Goal: Find specific page/section: Find specific page/section

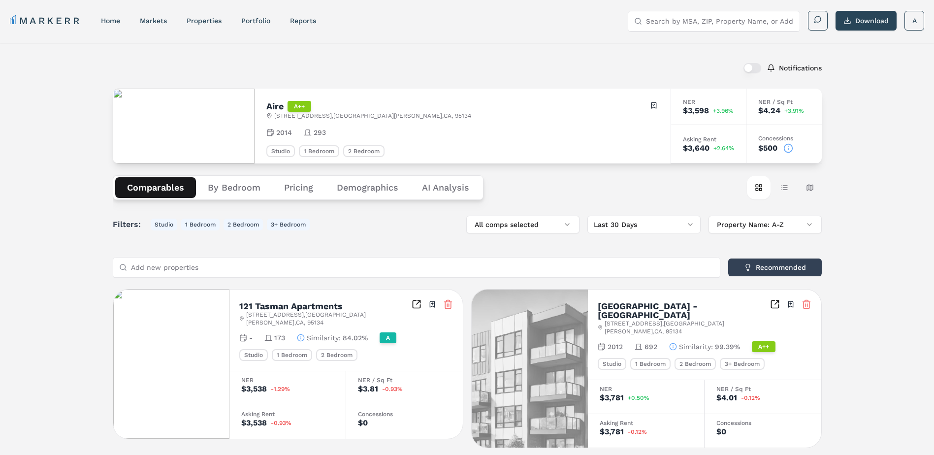
click at [294, 191] on button "Pricing" at bounding box center [298, 187] width 53 height 21
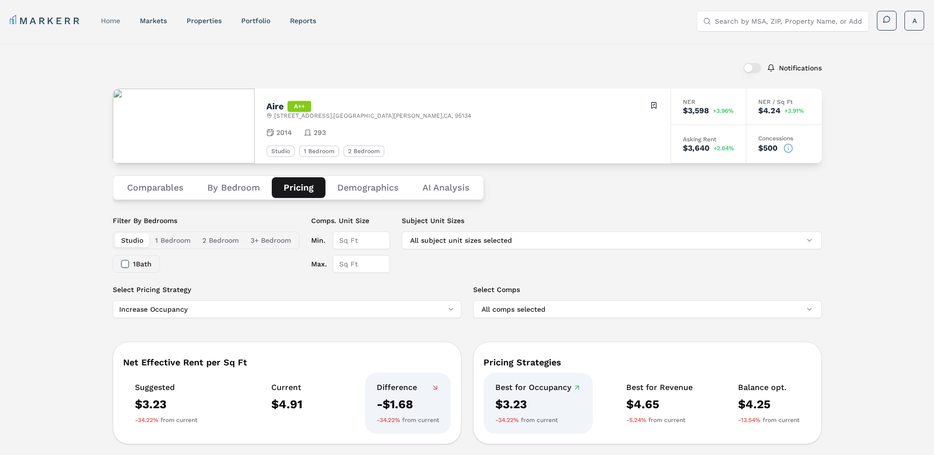
click at [115, 19] on link "home" at bounding box center [110, 21] width 19 height 8
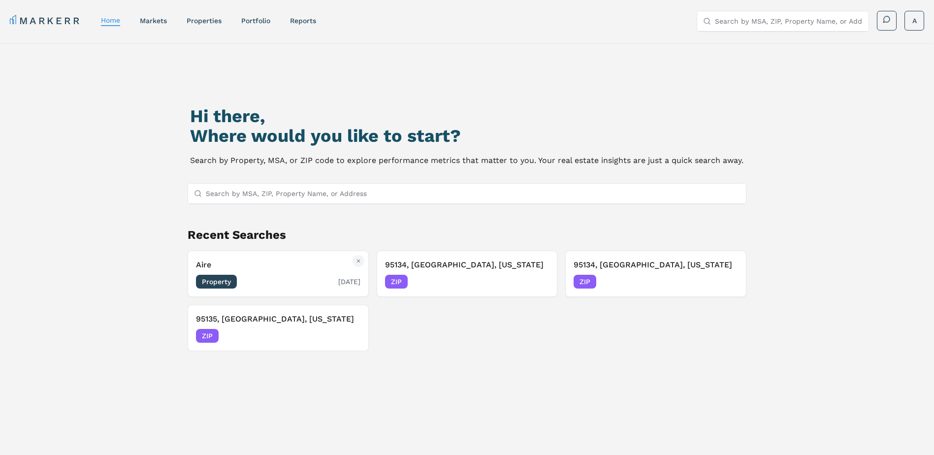
click at [226, 272] on div "Aire Property [DATE]" at bounding box center [278, 274] width 165 height 30
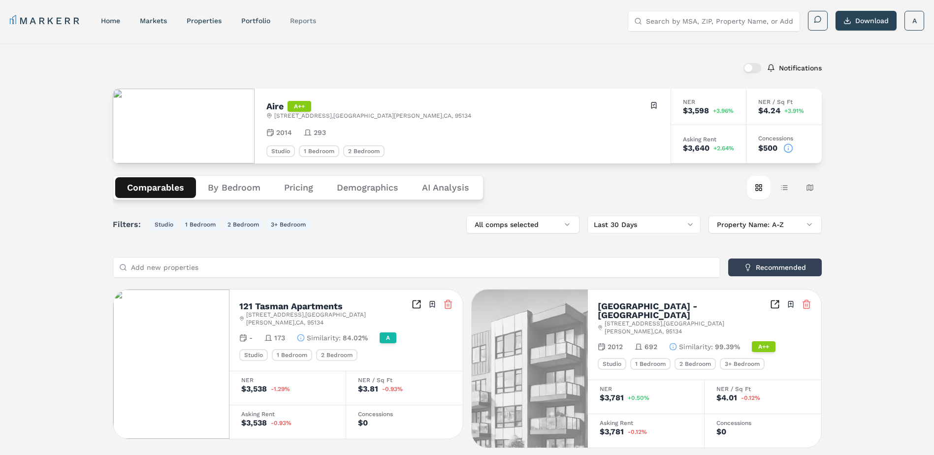
click at [306, 19] on link "reports" at bounding box center [303, 21] width 26 height 8
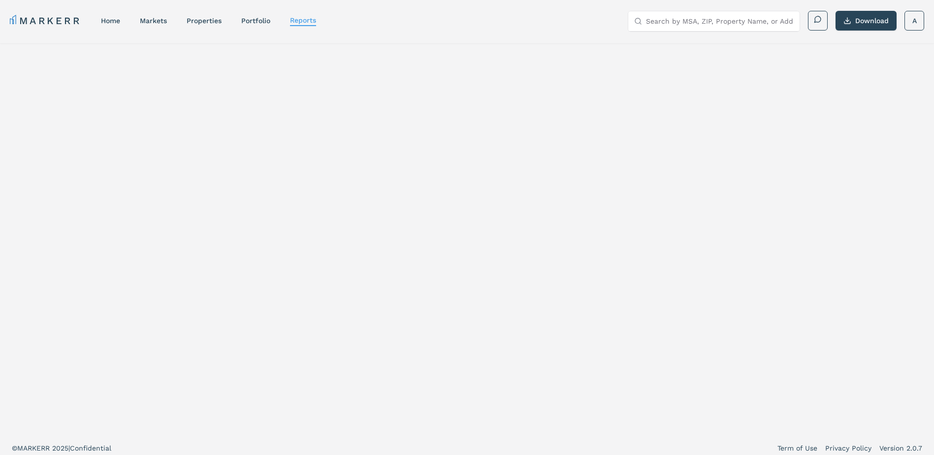
select select "-release_date"
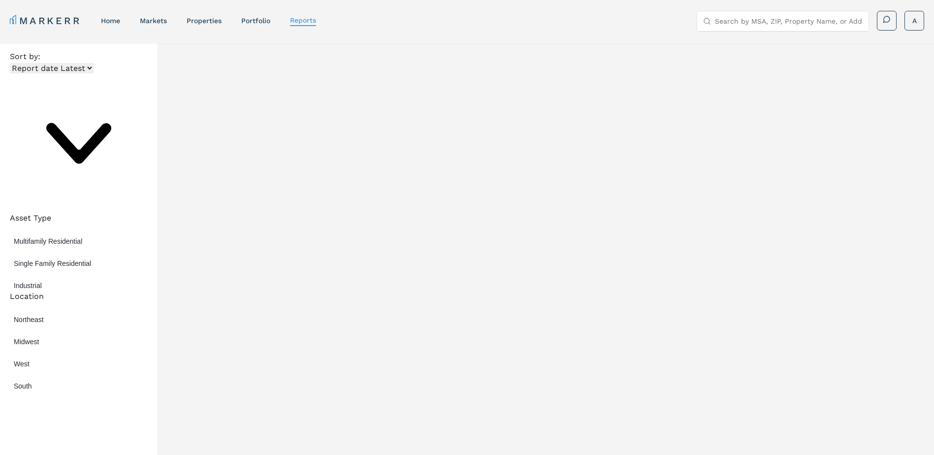
scroll to position [1823, 0]
